Goal: Check status: Check status

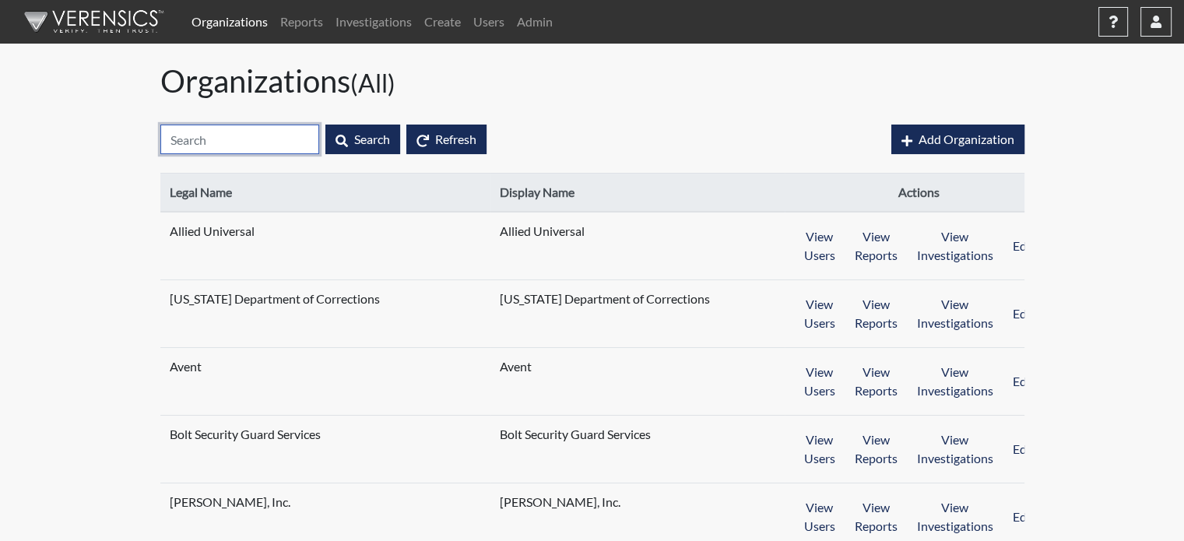
click at [270, 136] on input "text" at bounding box center [239, 140] width 159 height 30
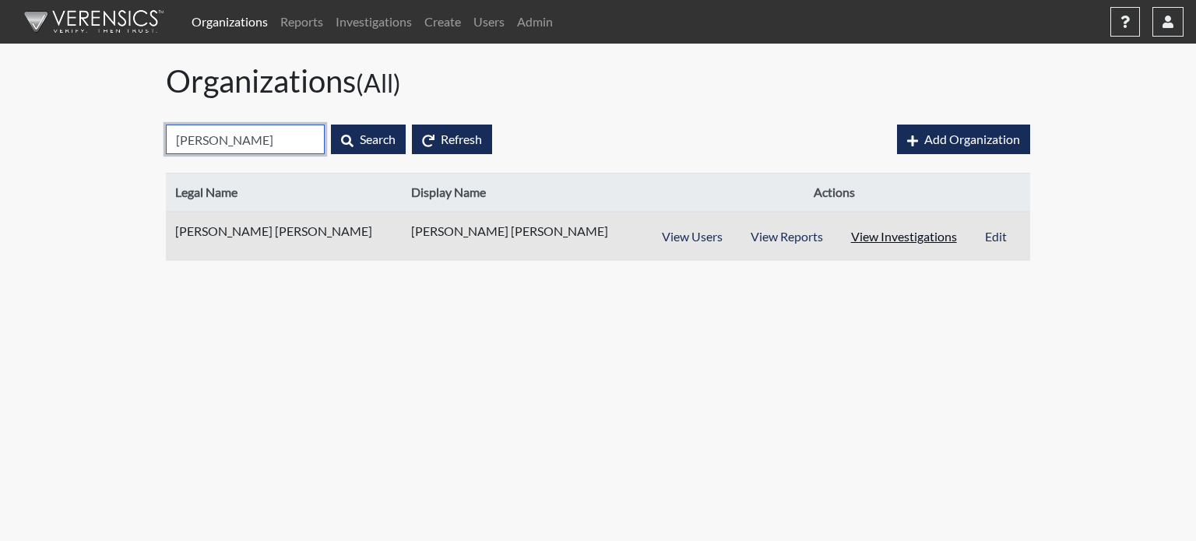
type input "harr"
click at [850, 233] on button "View Investigations" at bounding box center [903, 237] width 135 height 30
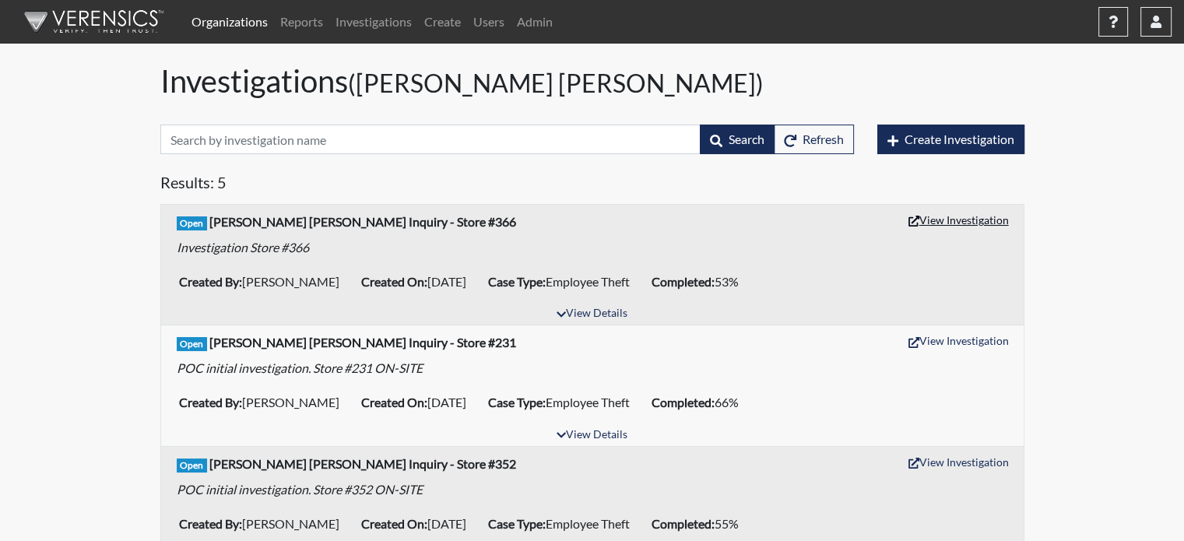
click at [970, 220] on button "View Investigation" at bounding box center [959, 220] width 114 height 24
click at [920, 347] on button "View Investigation" at bounding box center [959, 341] width 114 height 24
click at [991, 460] on button "View Investigation" at bounding box center [959, 462] width 114 height 24
click at [237, 20] on link "Organizations" at bounding box center [229, 21] width 89 height 31
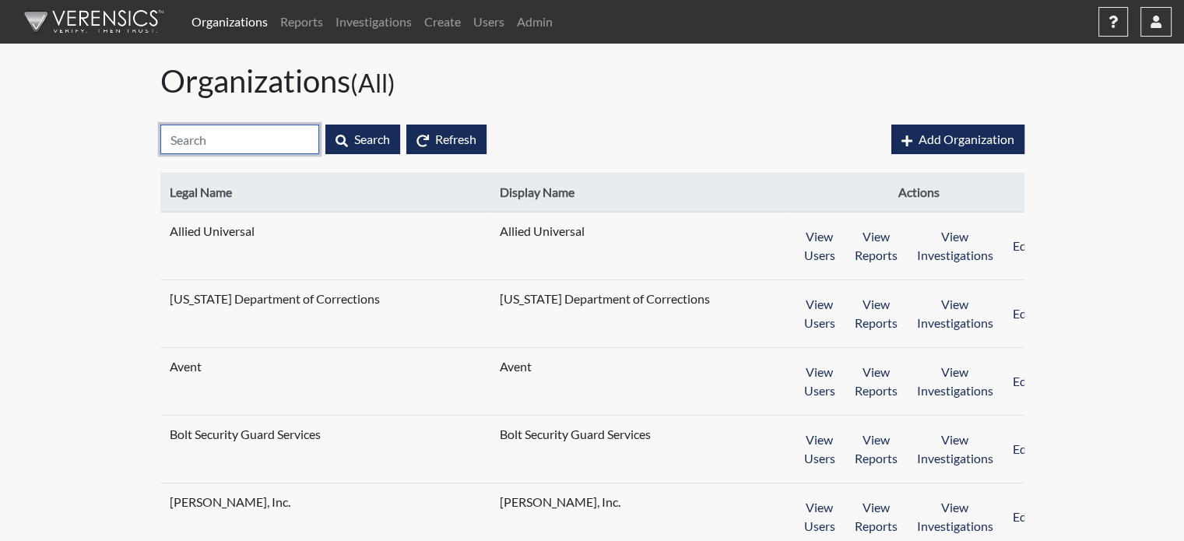
click at [262, 147] on input "text" at bounding box center [239, 140] width 159 height 30
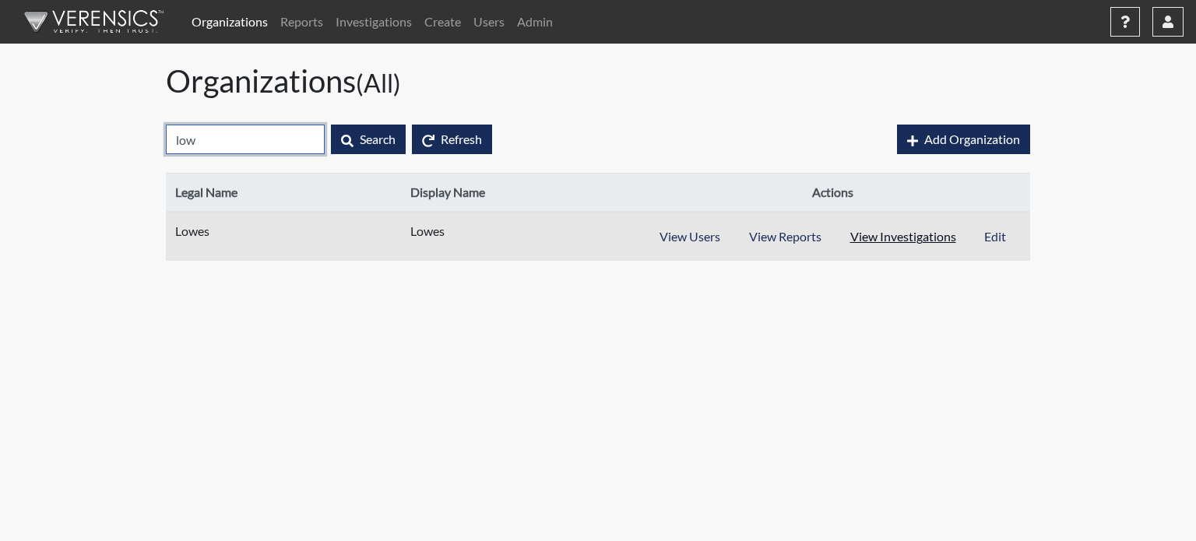
type input "low"
click at [891, 228] on button "View Investigations" at bounding box center [904, 237] width 136 height 30
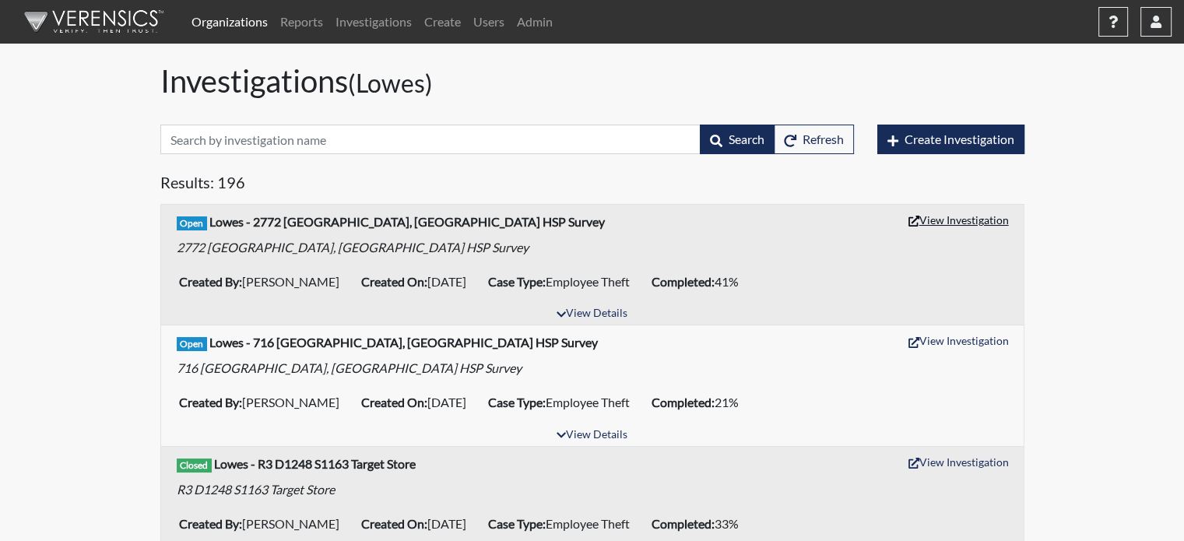
click at [934, 221] on button "View Investigation" at bounding box center [959, 220] width 114 height 24
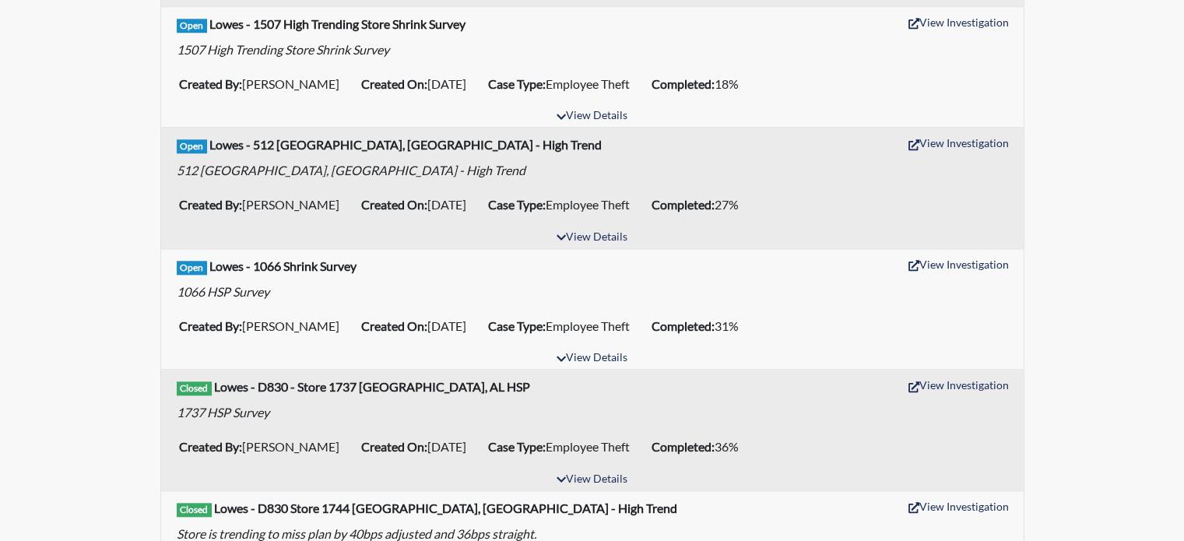
scroll to position [1558, 0]
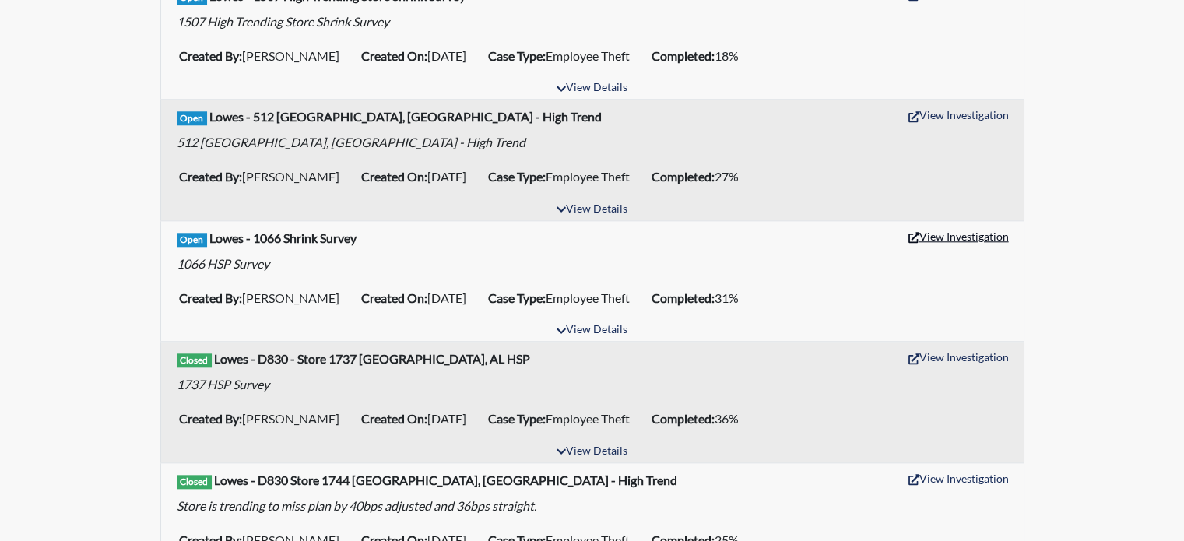
click at [970, 225] on button "View Investigation" at bounding box center [959, 236] width 114 height 24
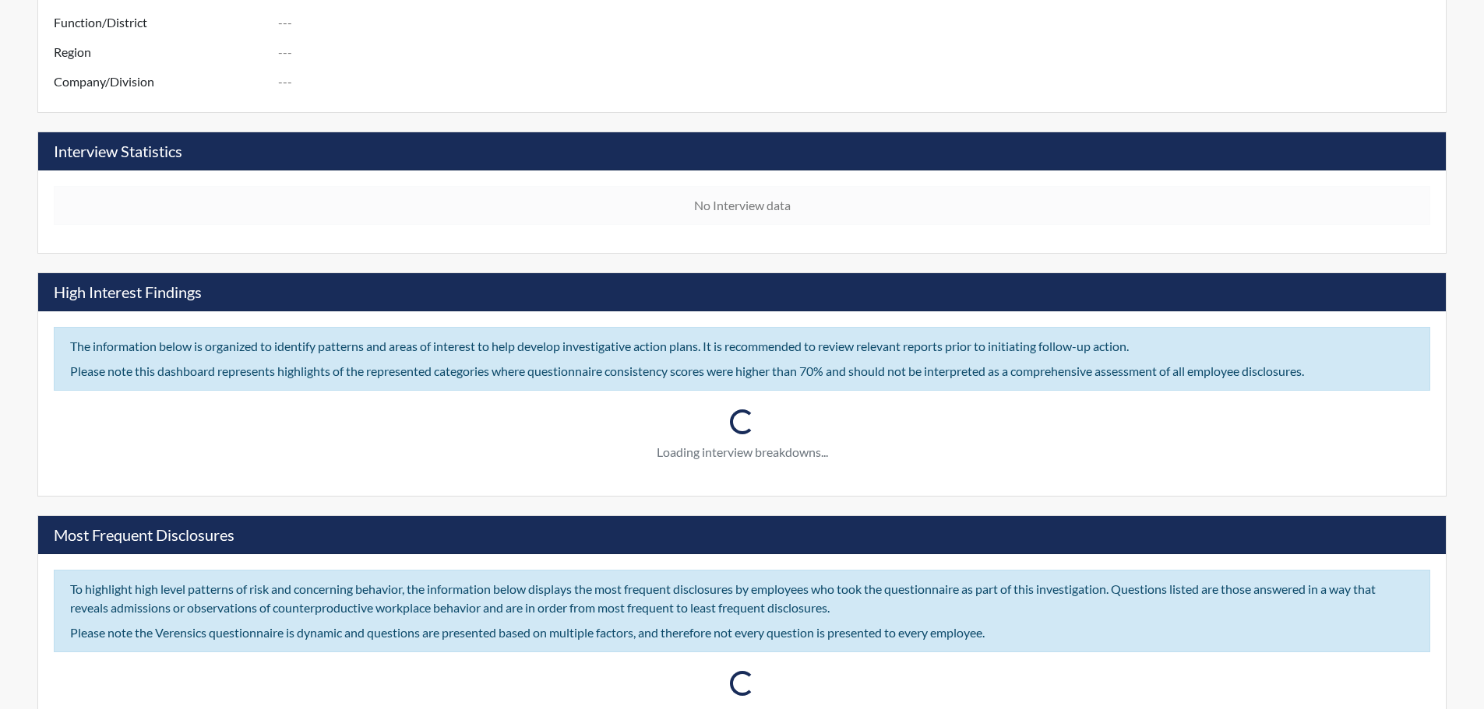
scroll to position [637, 0]
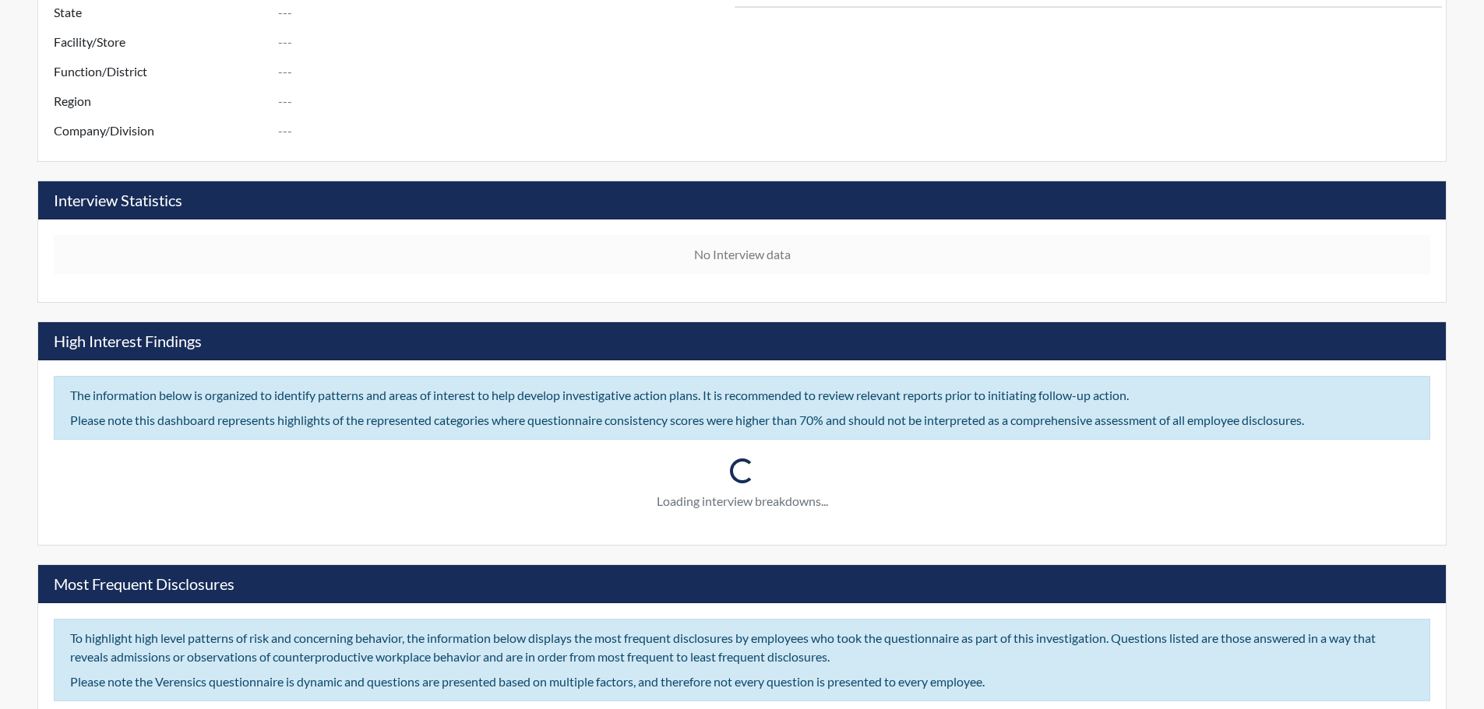
type input "Harris Teeter Inquiry - Store #366"
type input "[PERSON_NAME]"
type input "May 23, 2025"
type input "Employee Theft"
type input "[GEOGRAPHIC_DATA]"
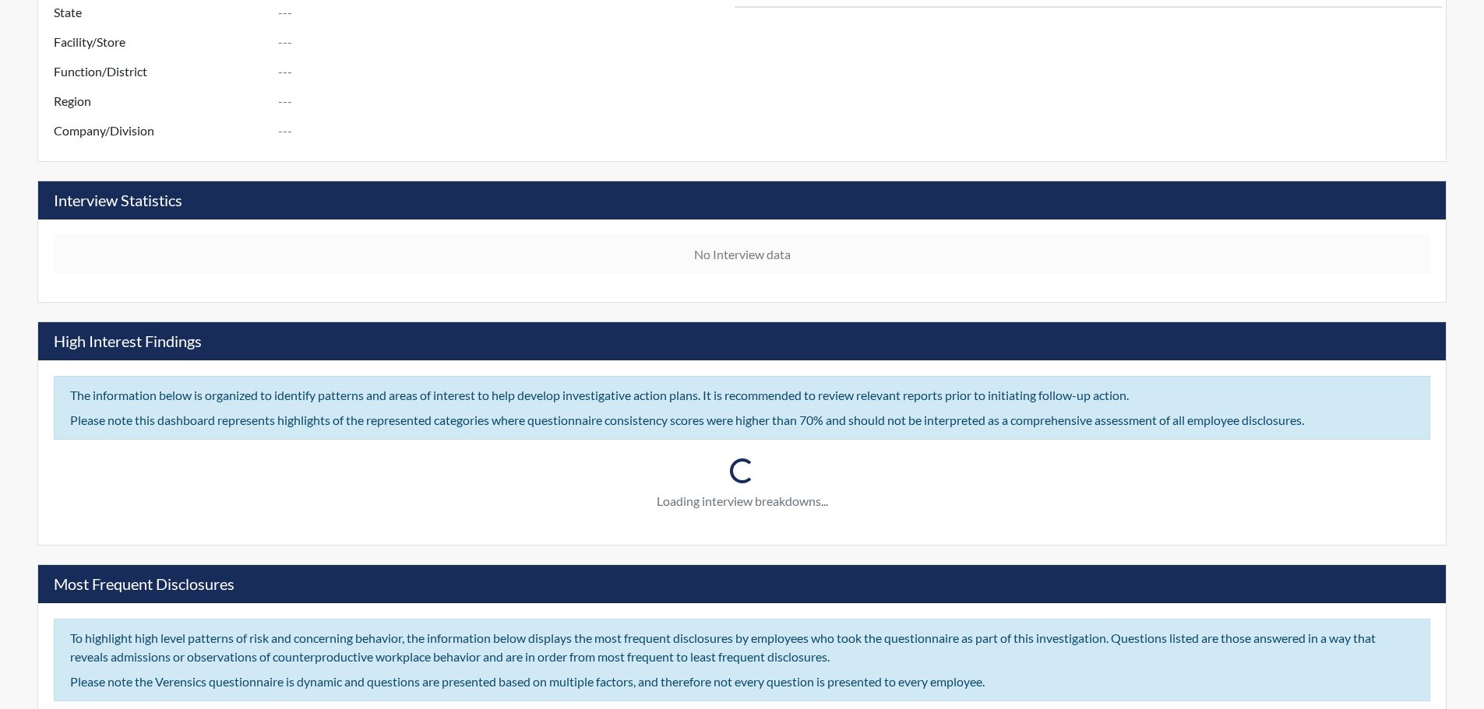
type input "[US_STATE]"
type input "Store #366"
type input "Human Resources"
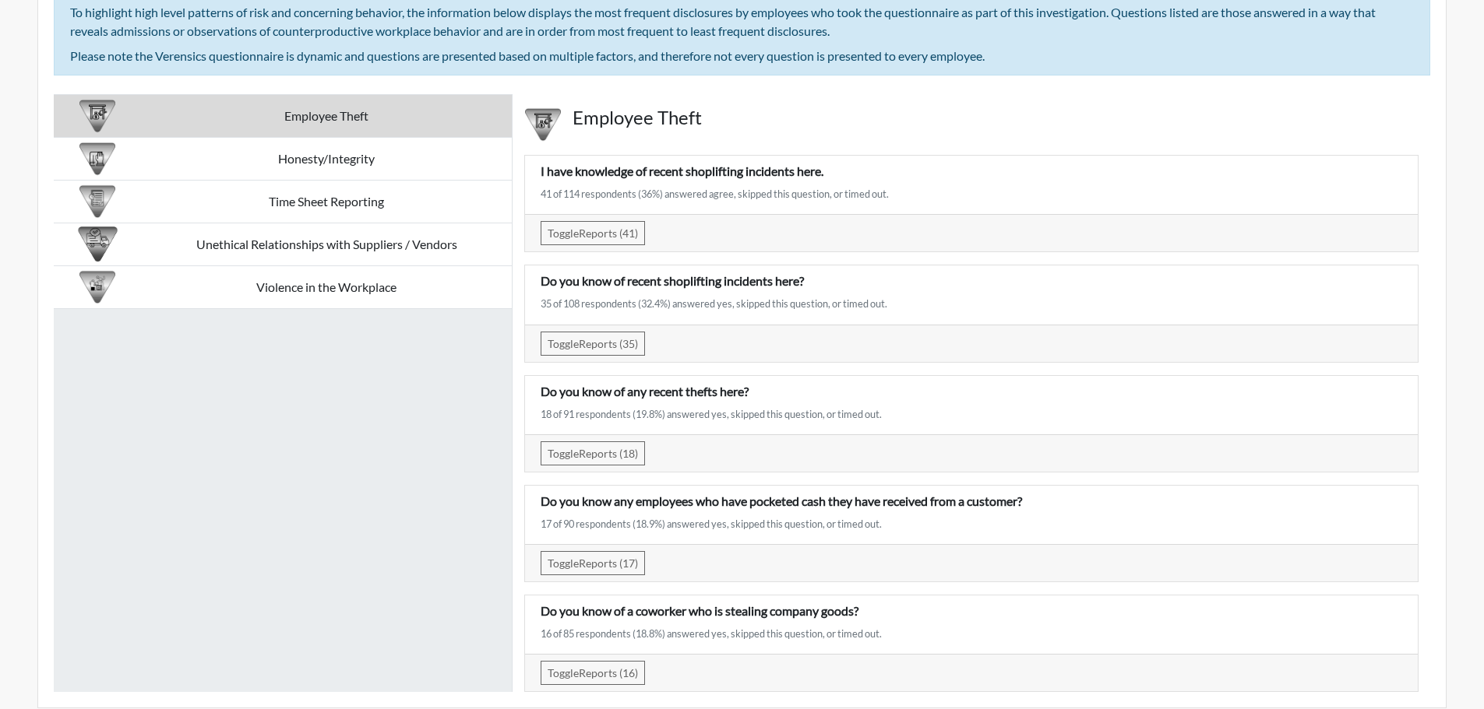
scroll to position [3216, 0]
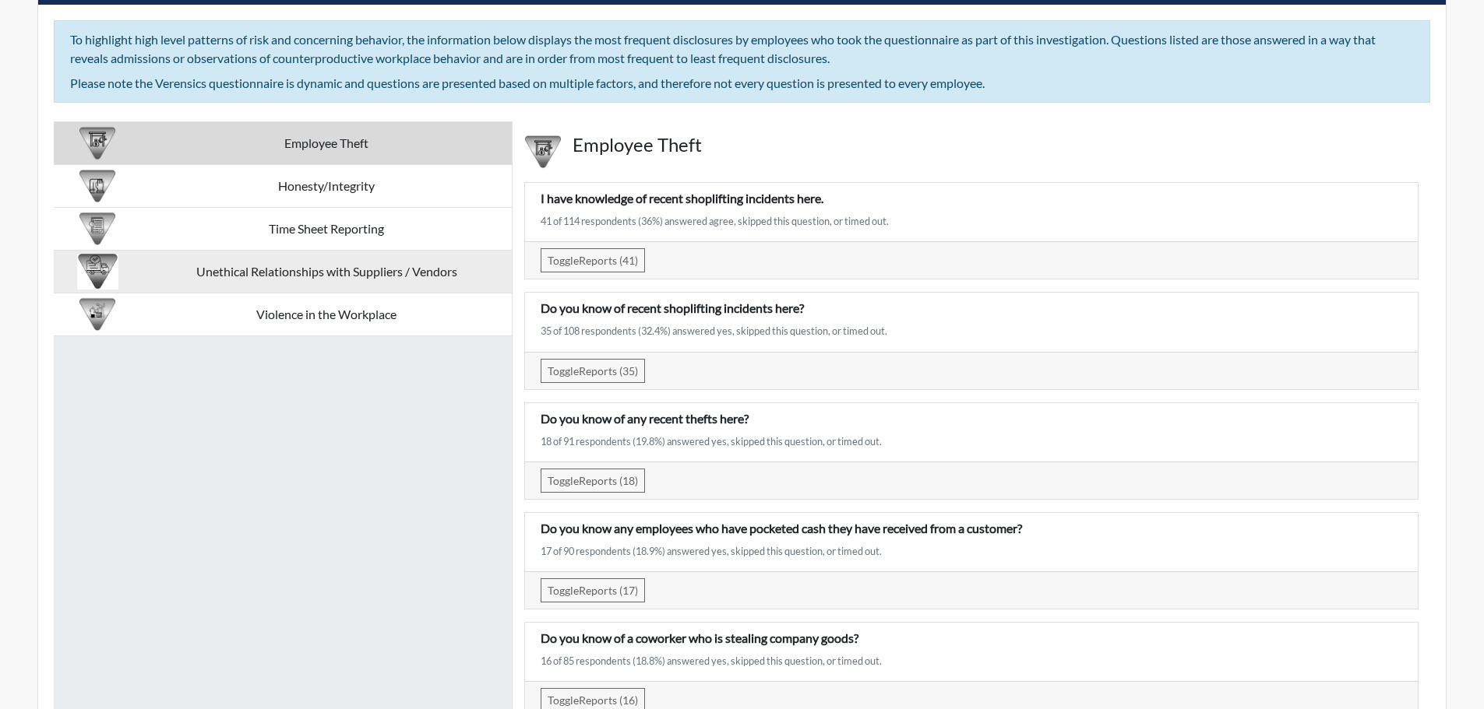
click at [353, 276] on td "Unethical Relationships with Suppliers / Vendors" at bounding box center [326, 272] width 371 height 43
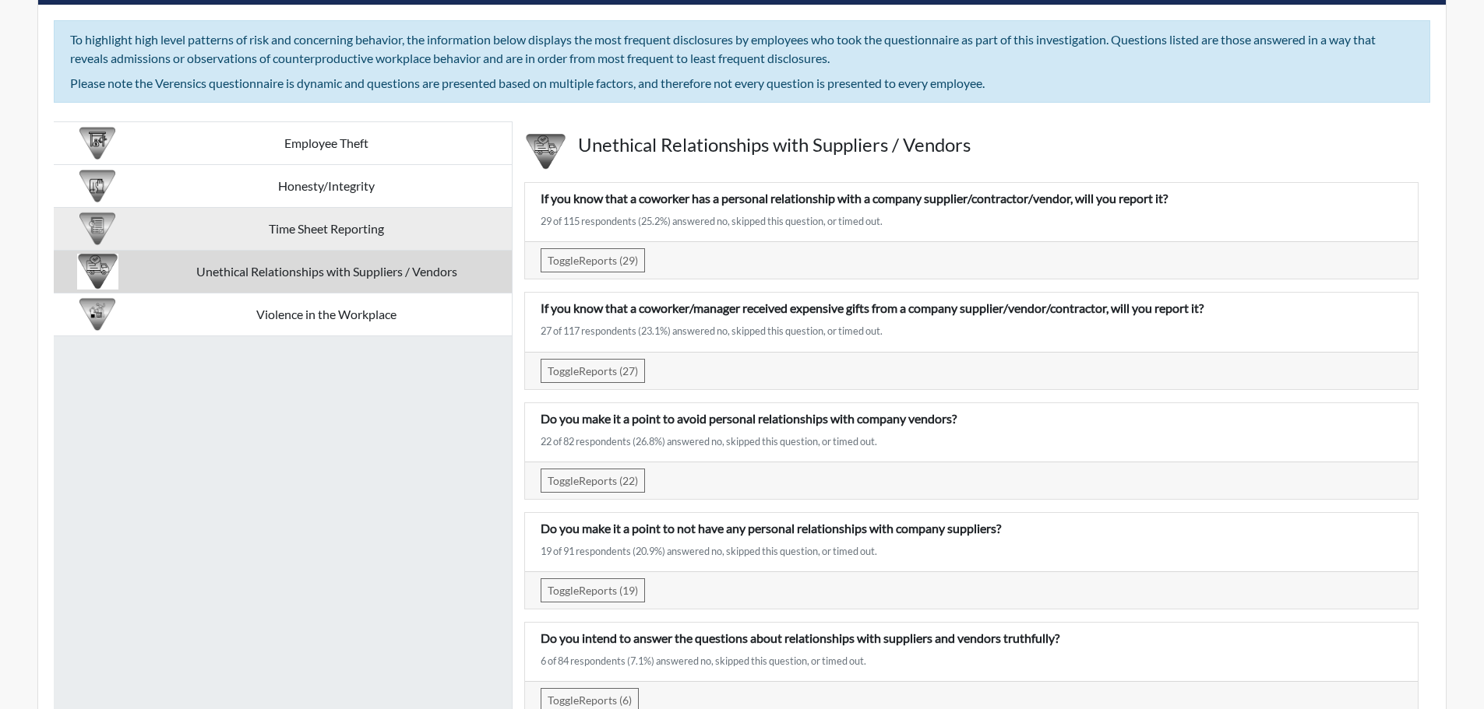
click at [375, 225] on td "Time Sheet Reporting" at bounding box center [326, 229] width 371 height 43
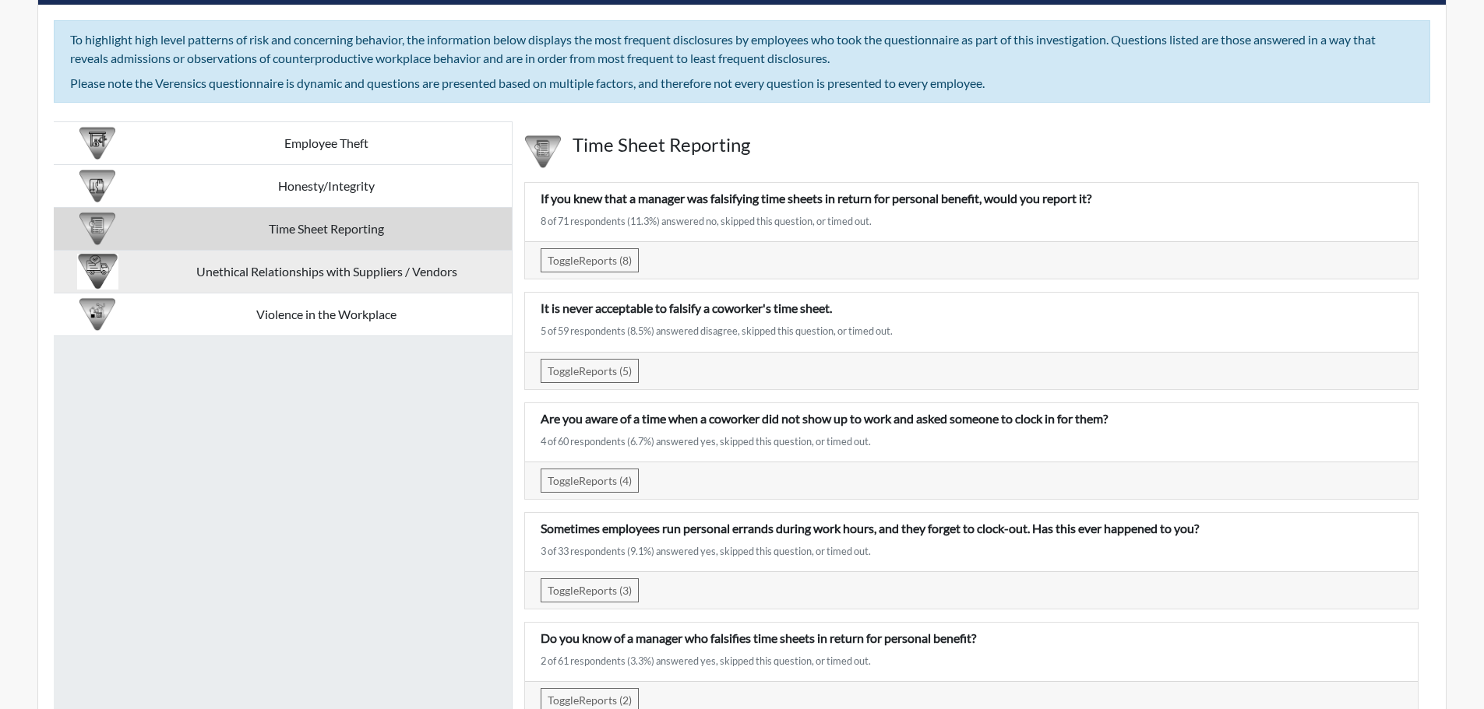
click at [375, 255] on td "Unethical Relationships with Suppliers / Vendors" at bounding box center [326, 272] width 371 height 43
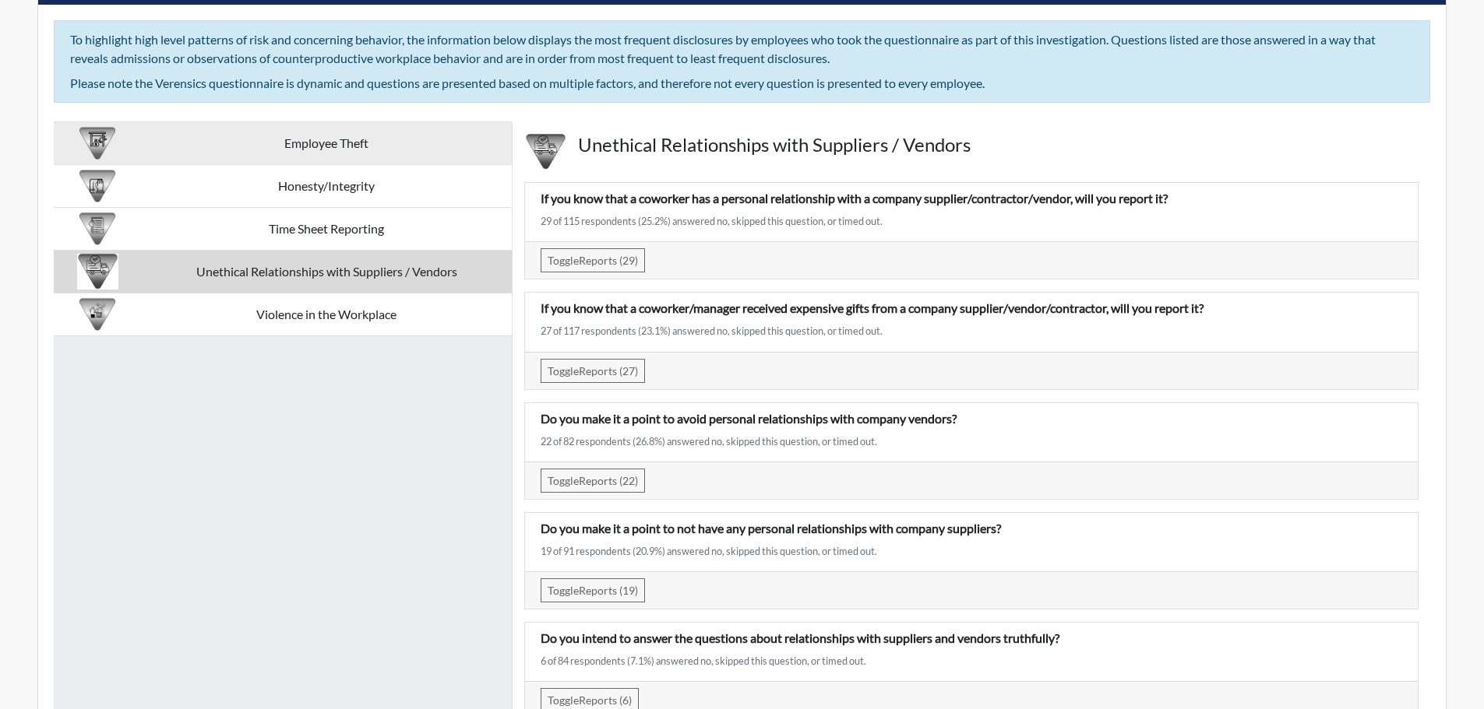
click at [368, 142] on td "Employee Theft" at bounding box center [326, 143] width 371 height 43
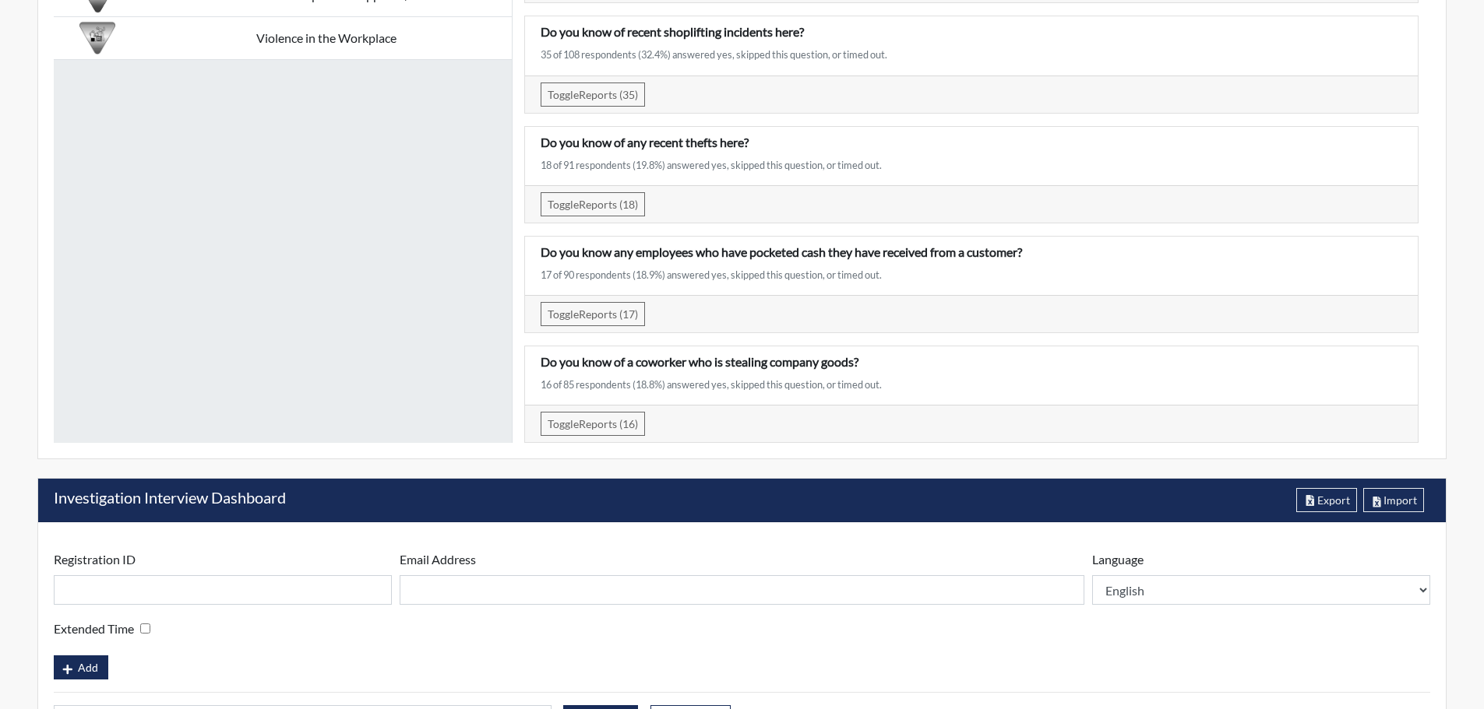
scroll to position [3494, 0]
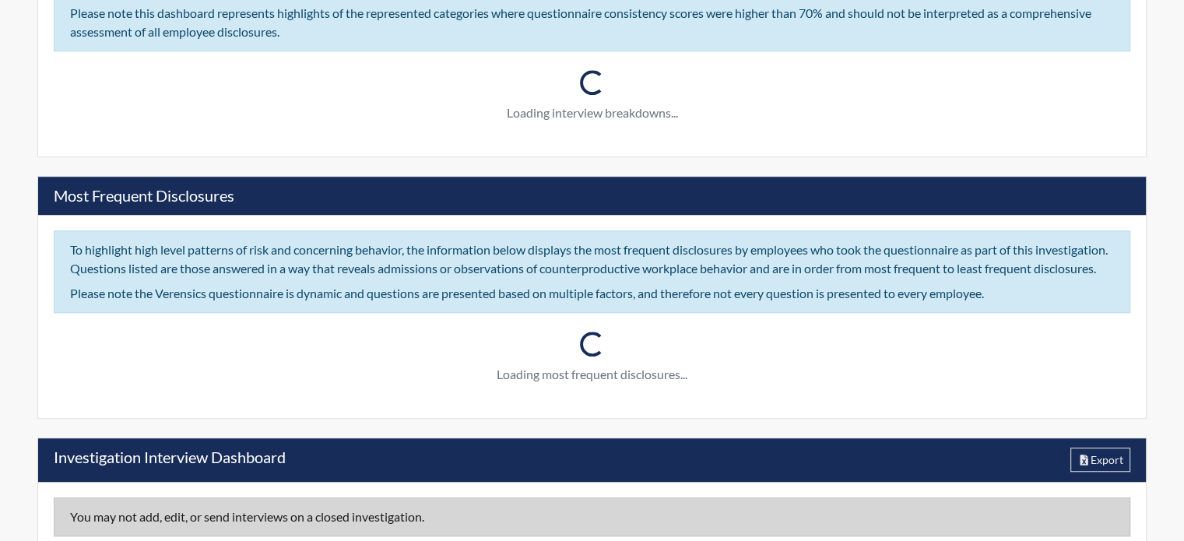
scroll to position [1090, 0]
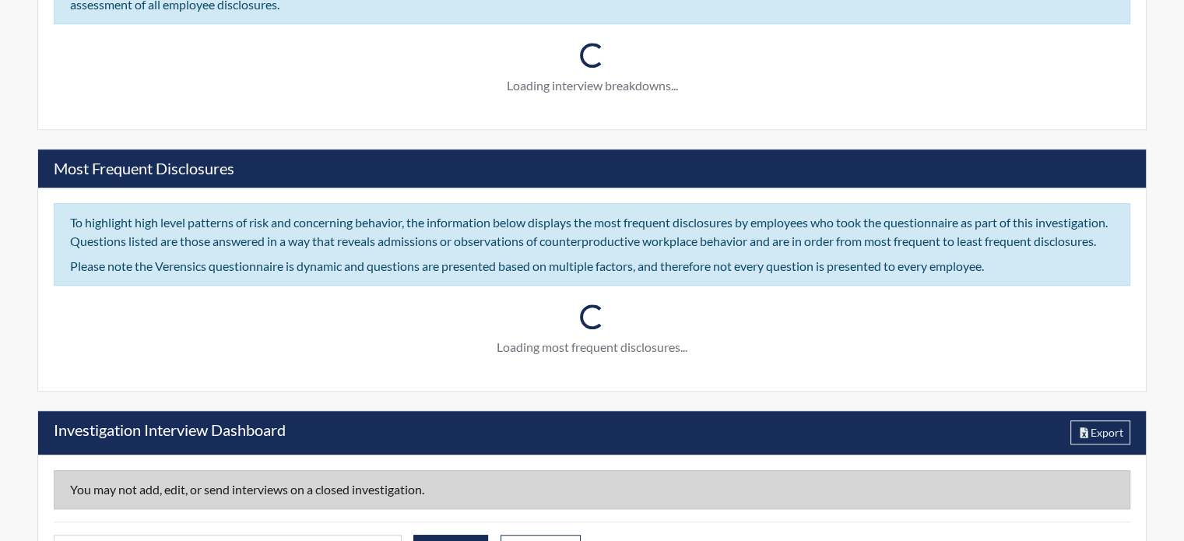
type input "Harris Teeter Inquiry - Store #231"
type input "[PERSON_NAME]"
type input "[DATE]"
type input "Employee Theft"
type input "United States"
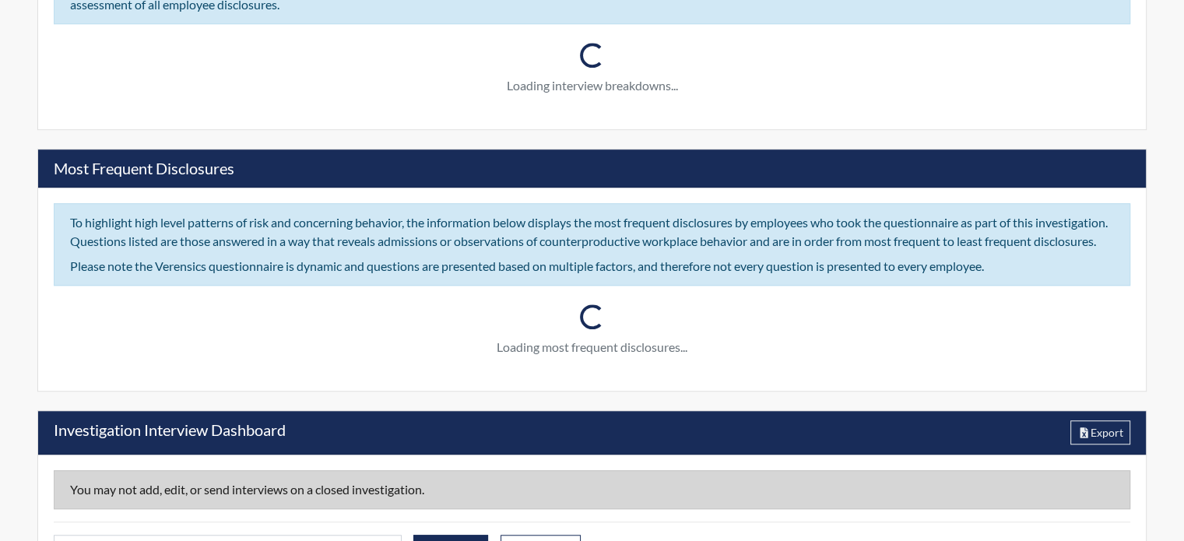
type input "Virginia"
type input "Store #231"
type input "Human Resources"
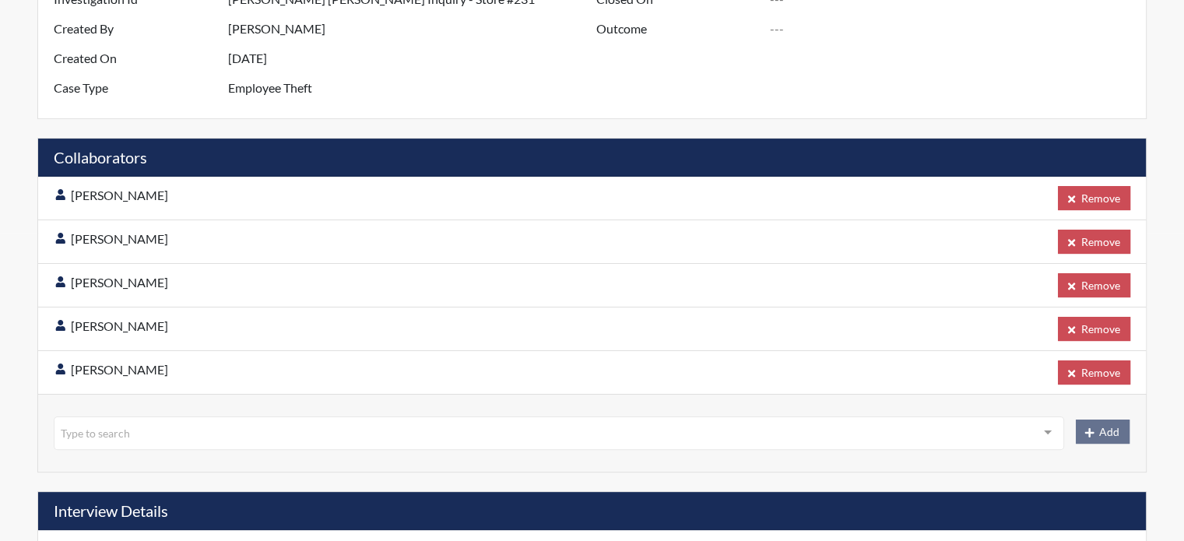
scroll to position [0, 0]
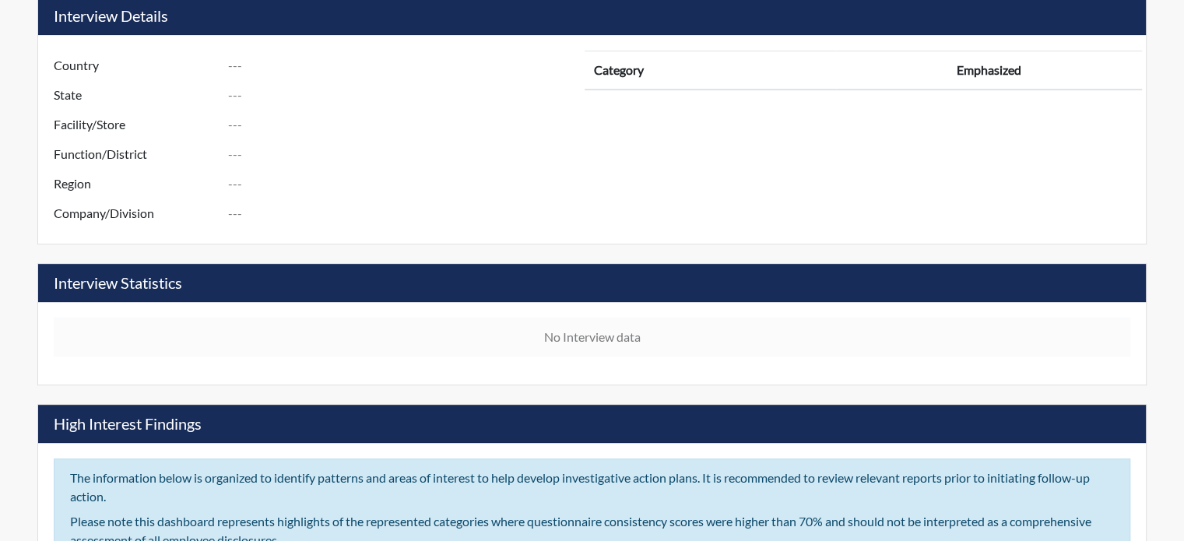
scroll to position [623, 0]
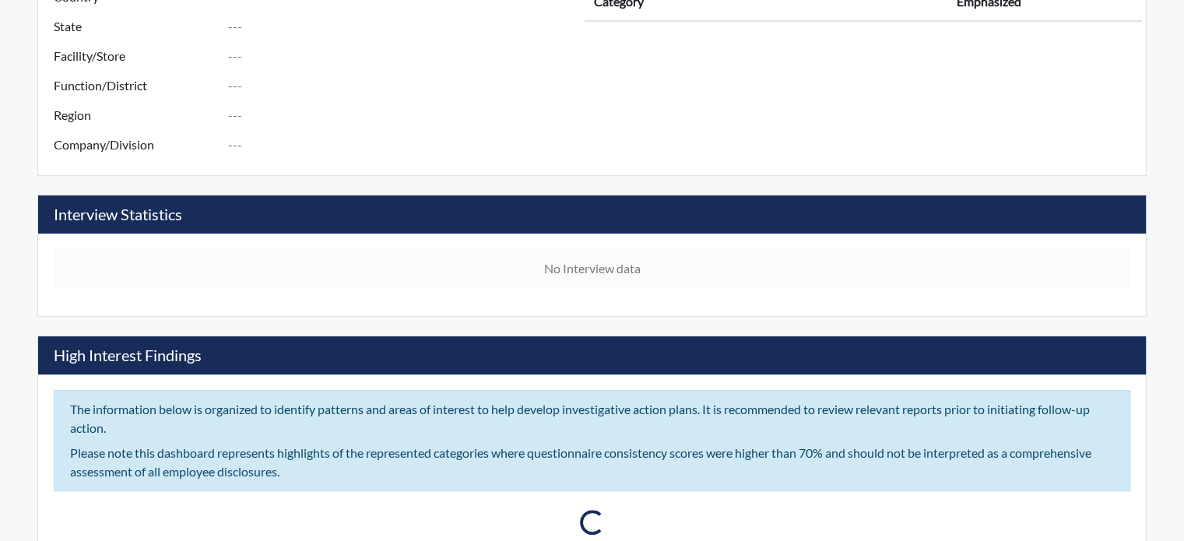
type input "[PERSON_NAME] [PERSON_NAME] Inquiry - Store #352"
type input "[PERSON_NAME]"
type input "[DATE]"
type input "Employee Theft"
type input "[GEOGRAPHIC_DATA]"
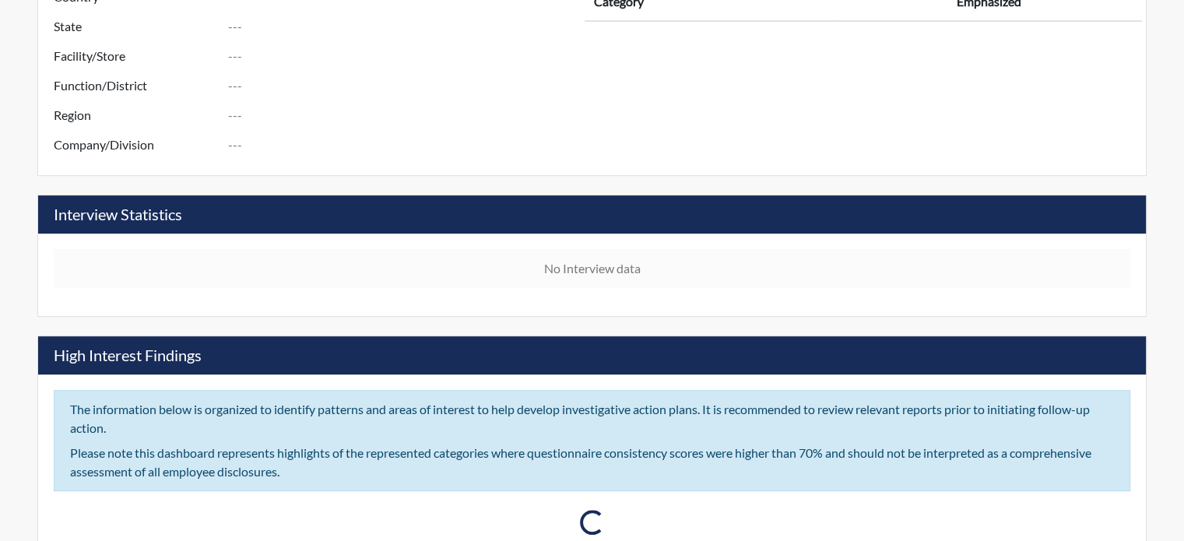
type input "[US_STATE]"
type input "Store #352"
type input "Human Resources"
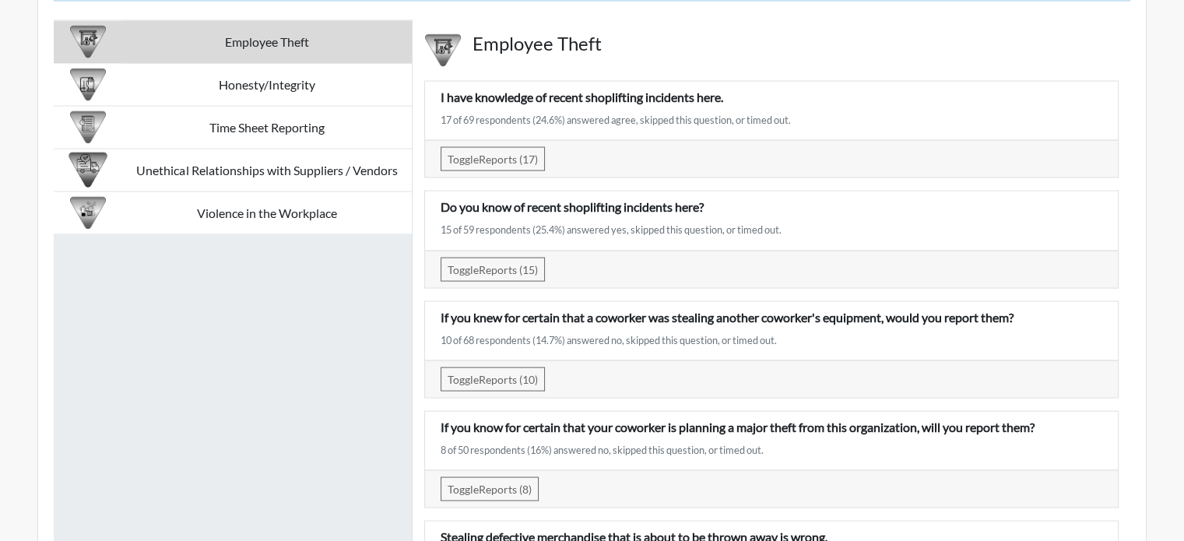
scroll to position [3171, 0]
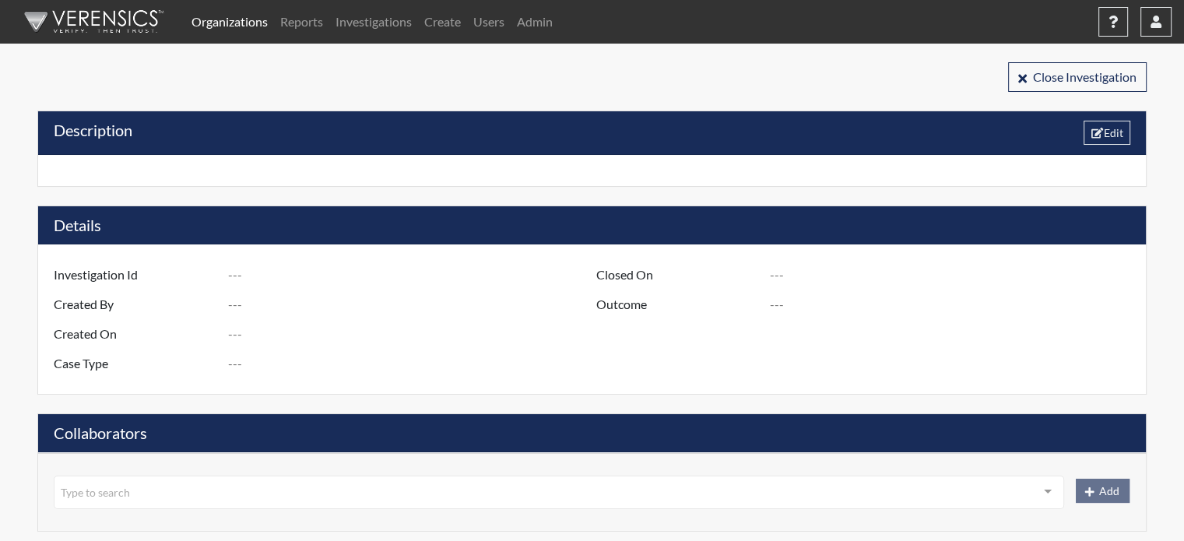
type input "R3 D1275 S2772 [GEOGRAPHIC_DATA], [GEOGRAPHIC_DATA] - HSP Survey"
type input "[PERSON_NAME]"
type input "[DATE]"
type input "Employee Theft"
type input "[GEOGRAPHIC_DATA]"
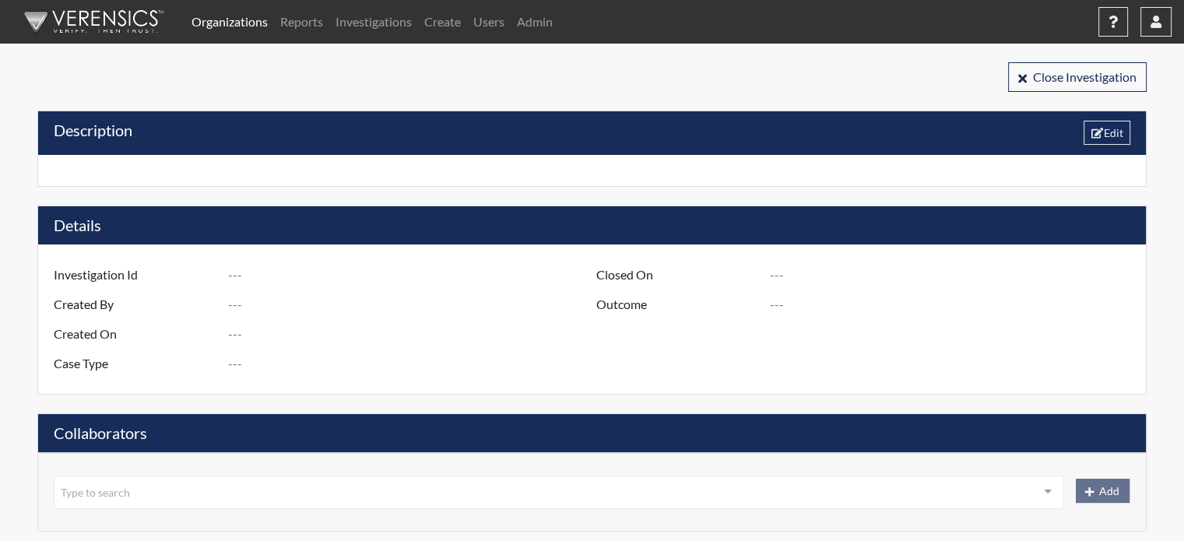
type input "[US_STATE]"
type input "2772 [PERSON_NAME] GA"
type input "1275"
type input "3"
type input "South"
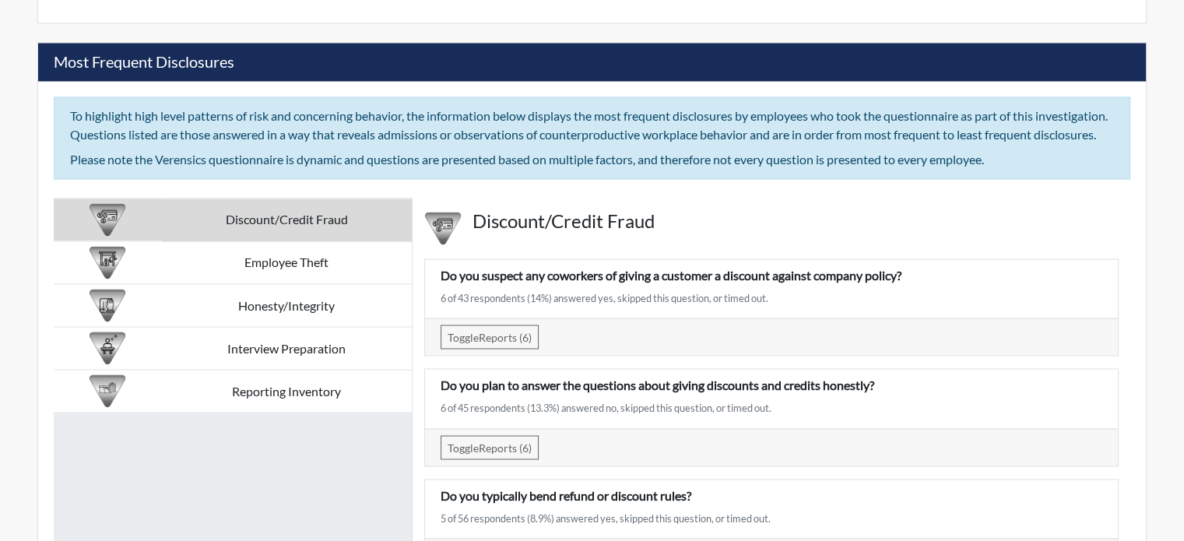
scroll to position [2881, 0]
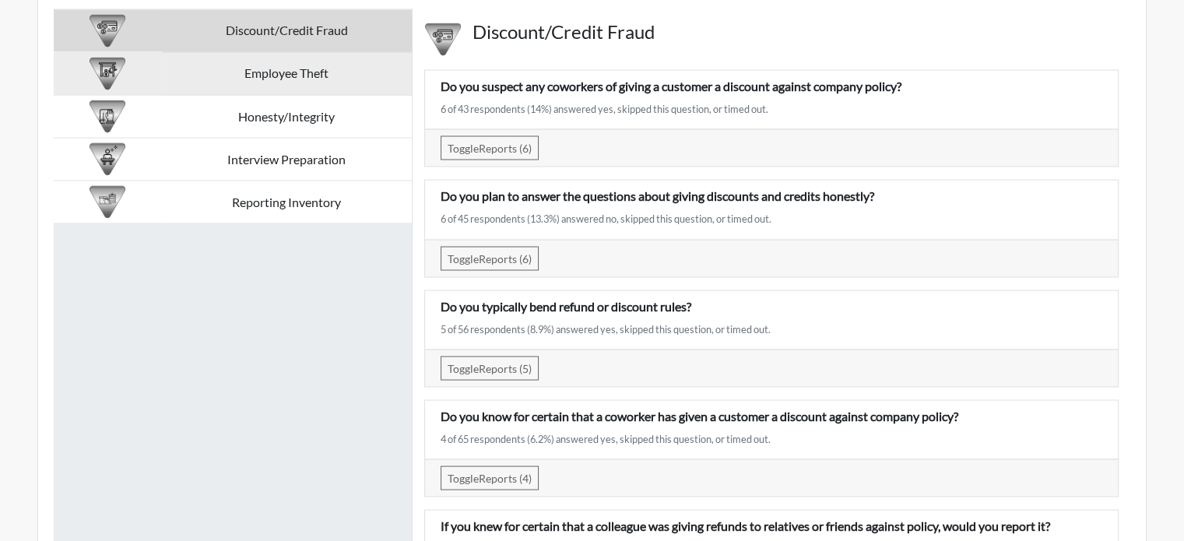
click at [361, 79] on td "Employee Theft" at bounding box center [287, 73] width 250 height 43
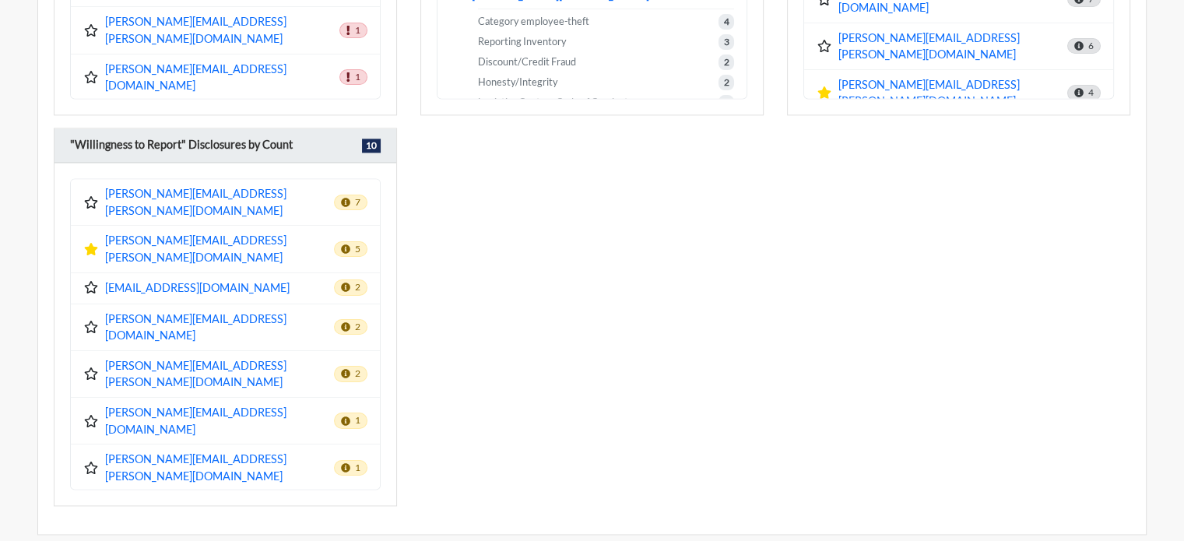
scroll to position [2181, 0]
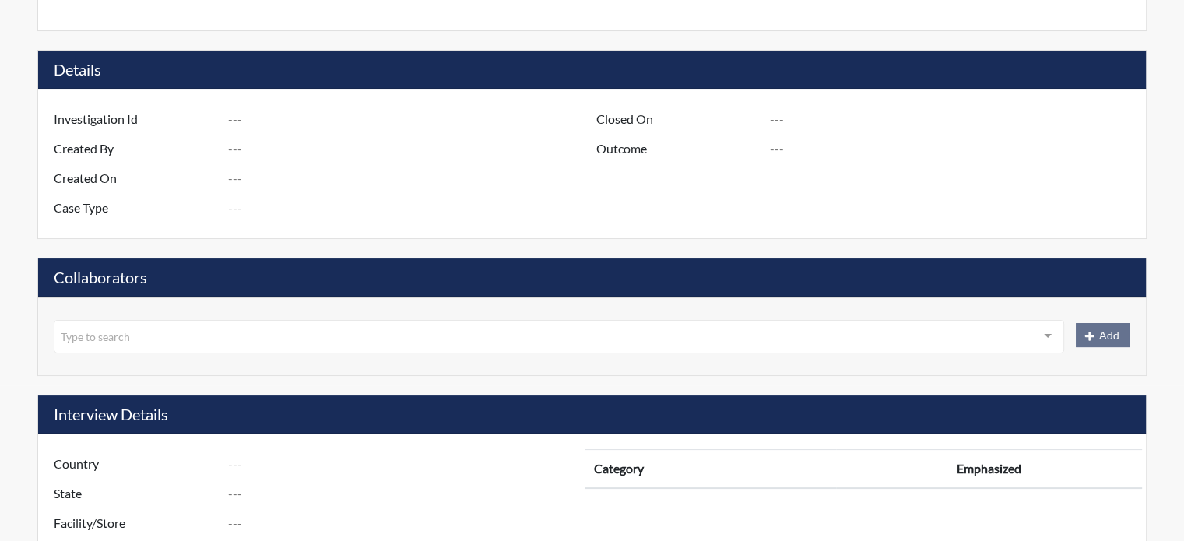
type input "R3 D830 - Store 1066 [GEOGRAPHIC_DATA], [GEOGRAPHIC_DATA] - HSP"
type input "[PERSON_NAME]"
type input "[DATE]"
type input "Employee Theft"
type input "[GEOGRAPHIC_DATA]"
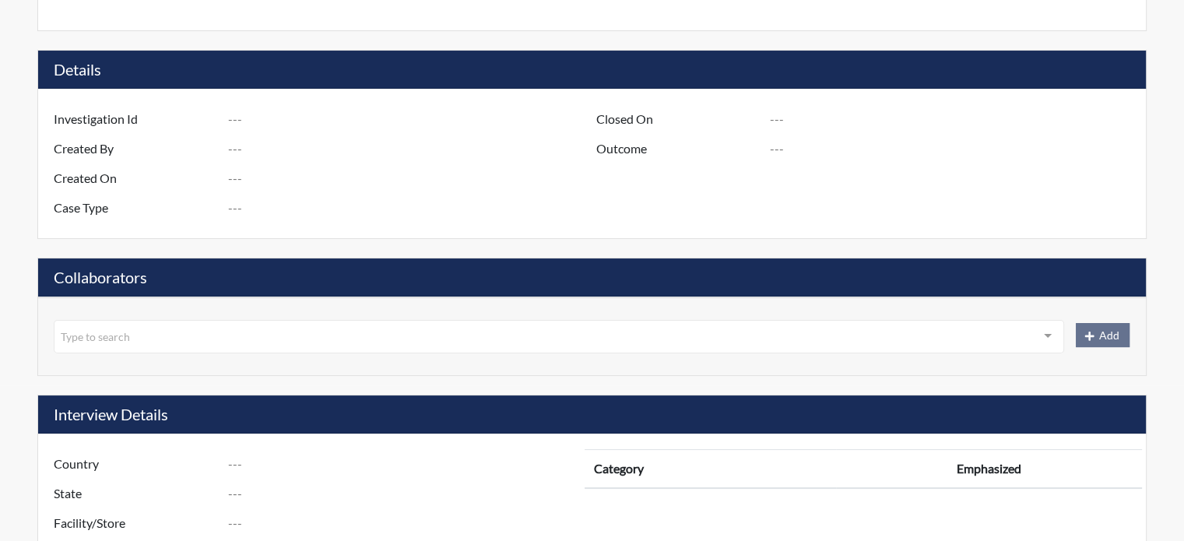
type input "South Carolina"
type input "1066 LEXINGTON SC"
type input "834"
type input "3"
type input "South"
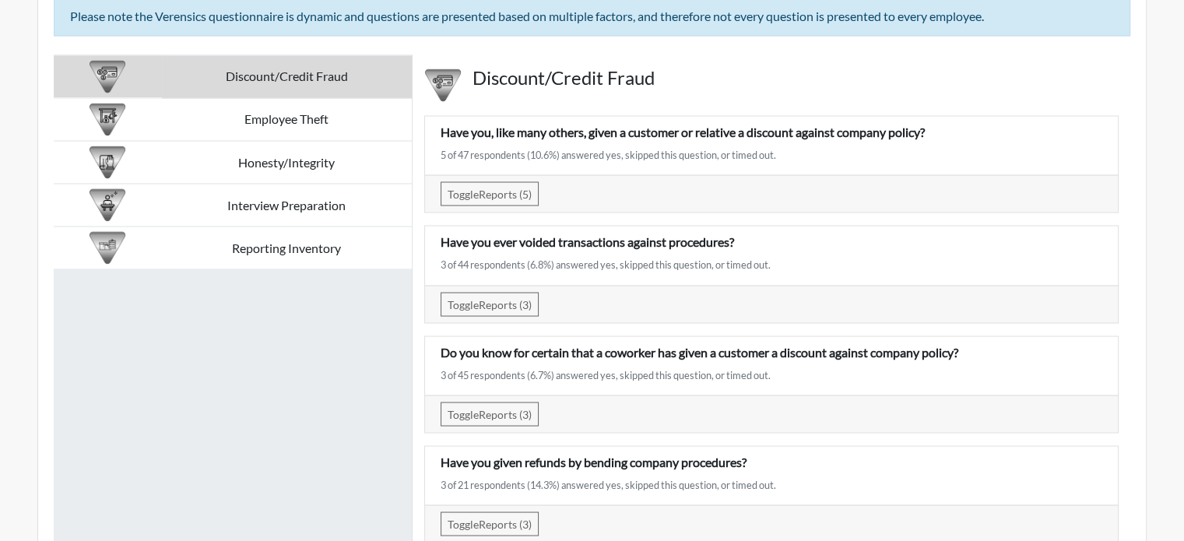
scroll to position [2818, 0]
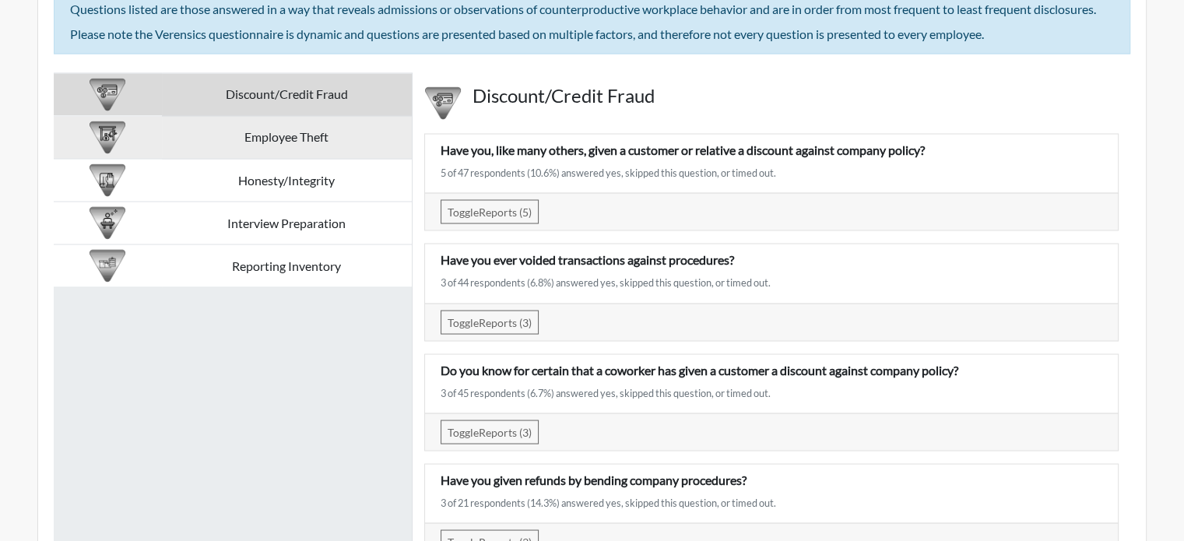
click at [325, 139] on td "Employee Theft" at bounding box center [287, 137] width 250 height 43
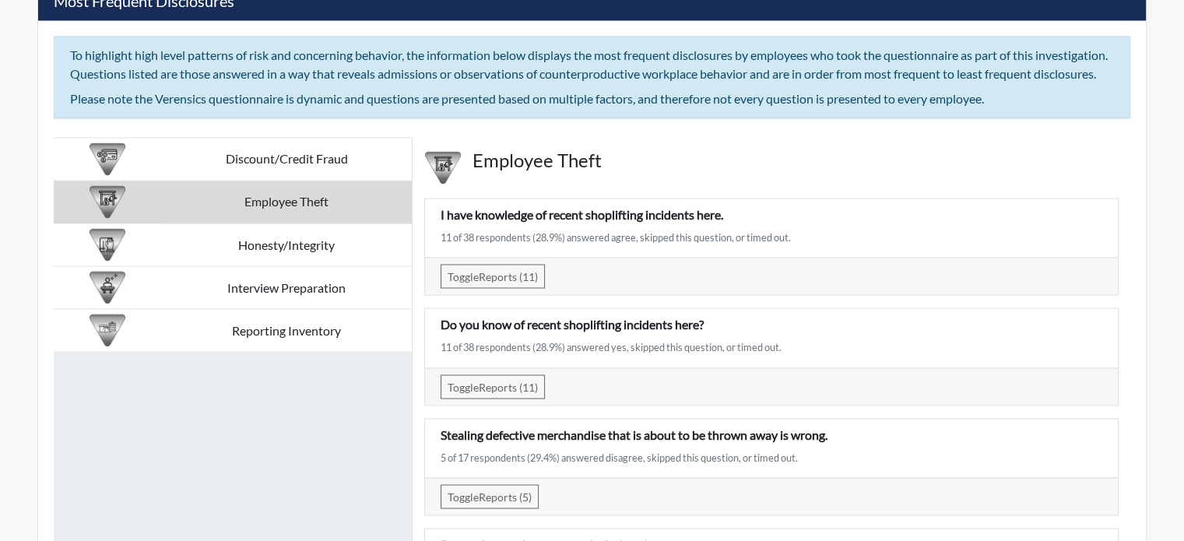
scroll to position [2740, 0]
